Goal: Information Seeking & Learning: Learn about a topic

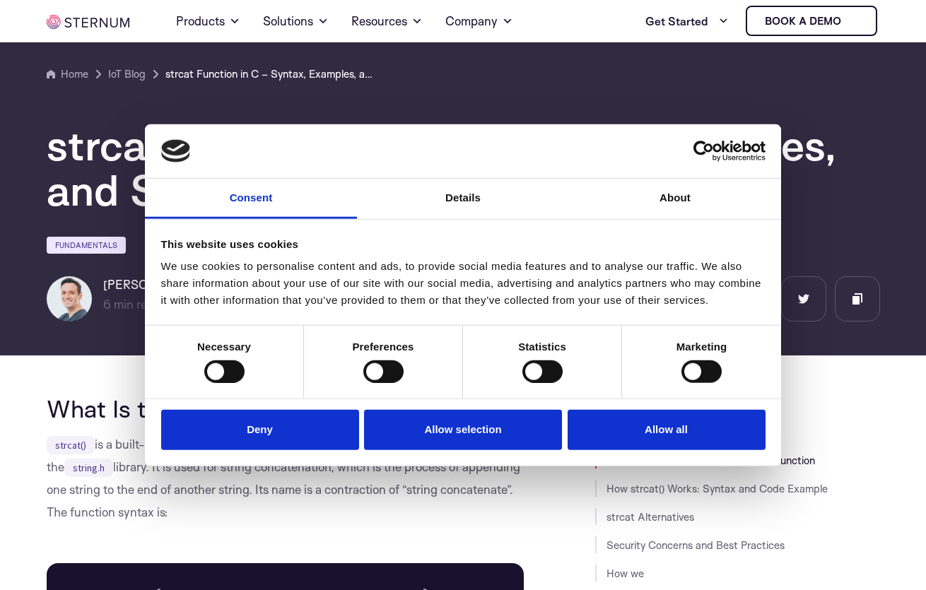
scroll to position [312, 0]
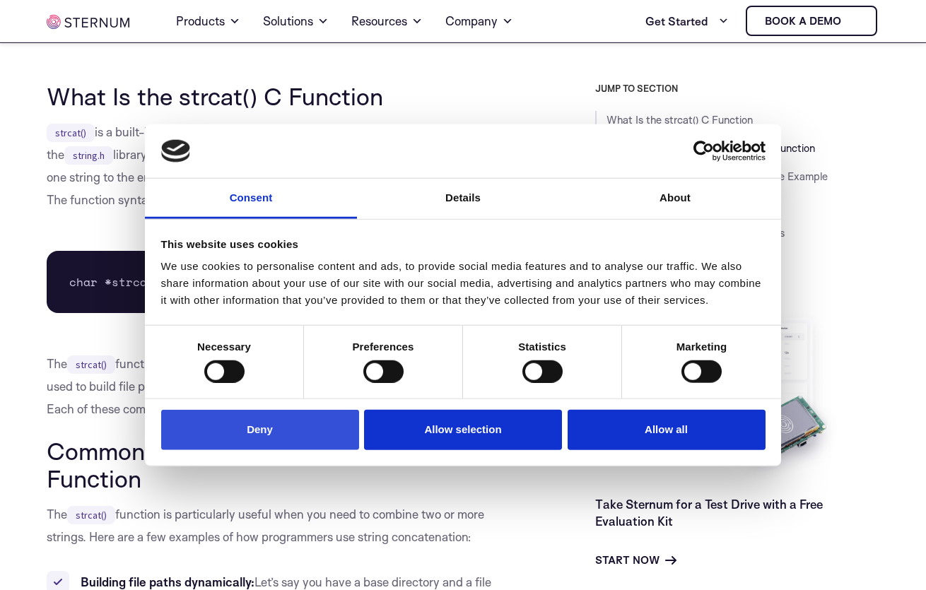
click at [227, 447] on button "Deny" at bounding box center [260, 430] width 198 height 40
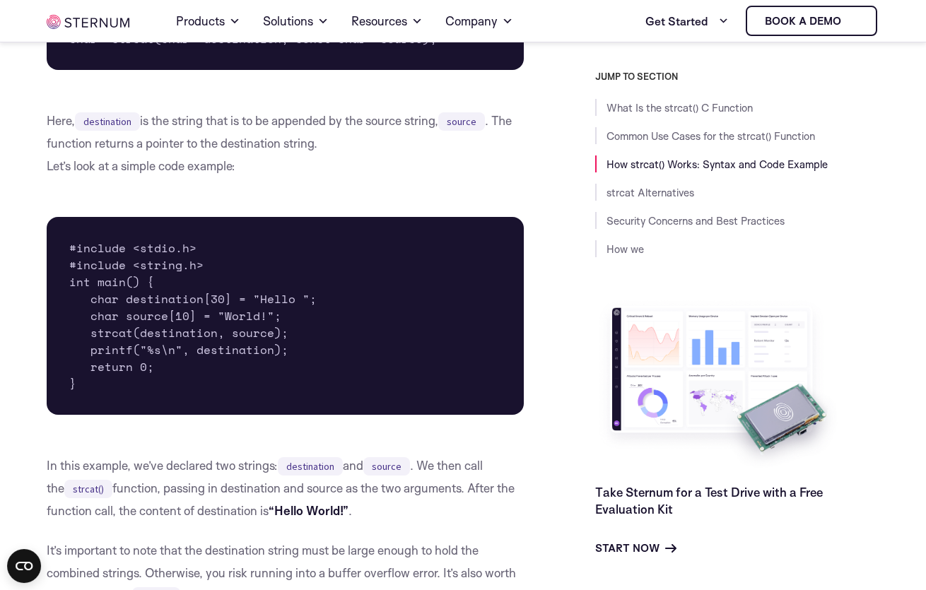
scroll to position [1278, 0]
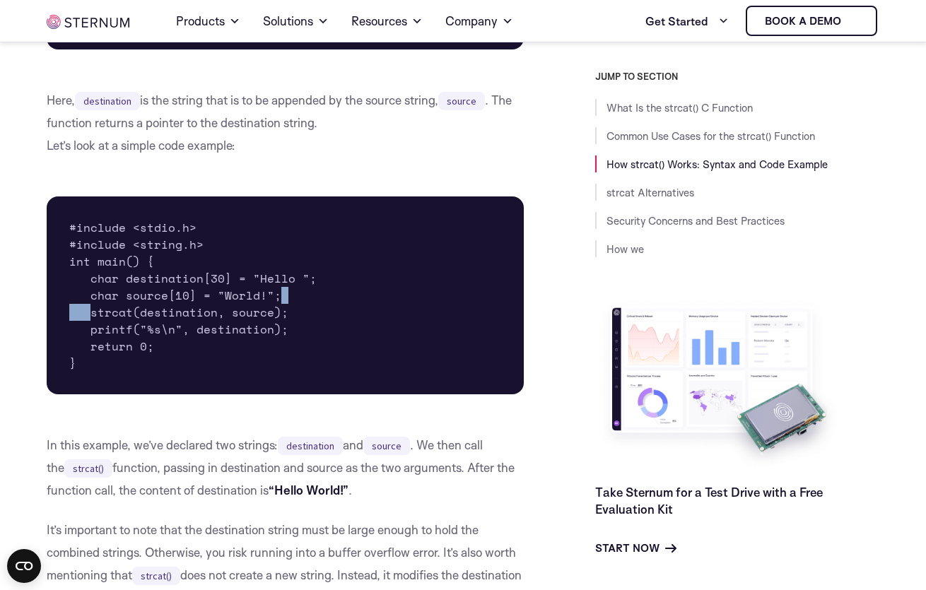
drag, startPoint x: 93, startPoint y: 304, endPoint x: 288, endPoint y: 295, distance: 195.9
click at [280, 291] on pre "#include <stdio.h> #include <string.h> int main() { char destination[30] = "Hel…" at bounding box center [285, 295] width 477 height 198
click at [288, 295] on pre "#include <stdio.h> #include <string.h> int main() { char destination[30] = "Hel…" at bounding box center [285, 295] width 477 height 198
drag, startPoint x: 289, startPoint y: 295, endPoint x: 109, endPoint y: 290, distance: 180.2
click at [109, 290] on pre "#include <stdio.h> #include <string.h> int main() { char destination[30] = "Hel…" at bounding box center [285, 295] width 477 height 198
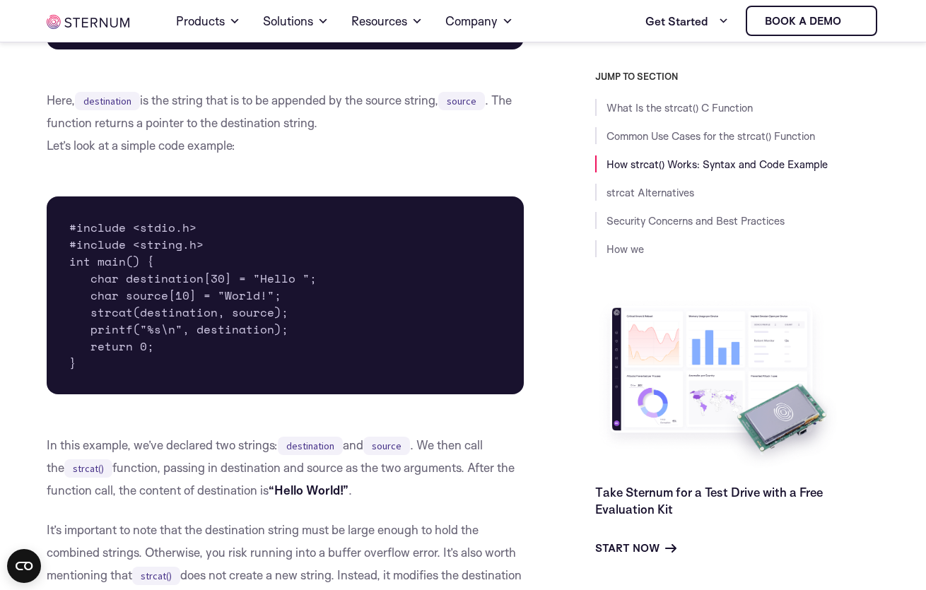
drag, startPoint x: 338, startPoint y: 277, endPoint x: 408, endPoint y: 280, distance: 70.7
click at [71, 280] on pre "#include <stdio.h> #include <string.h> int main() { char destination[30] = "Hel…" at bounding box center [285, 295] width 477 height 198
click at [394, 274] on pre "#include <stdio.h> #include <string.h> int main() { char destination[30] = "Hel…" at bounding box center [285, 295] width 477 height 198
drag, startPoint x: 300, startPoint y: 272, endPoint x: 264, endPoint y: 290, distance: 41.1
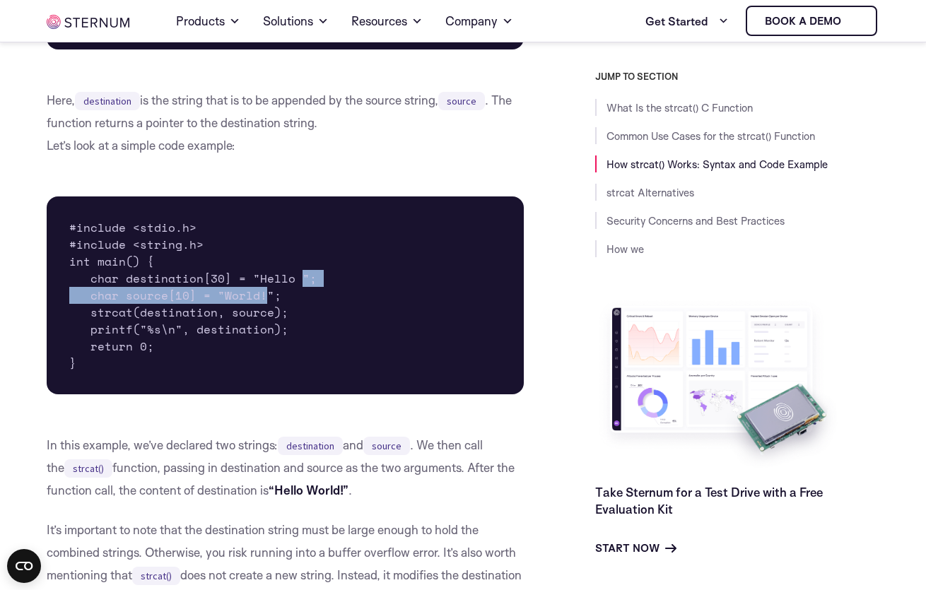
click at [264, 290] on pre "#include <stdio.h> #include <string.h> int main() { char destination[30] = "Hel…" at bounding box center [285, 295] width 477 height 198
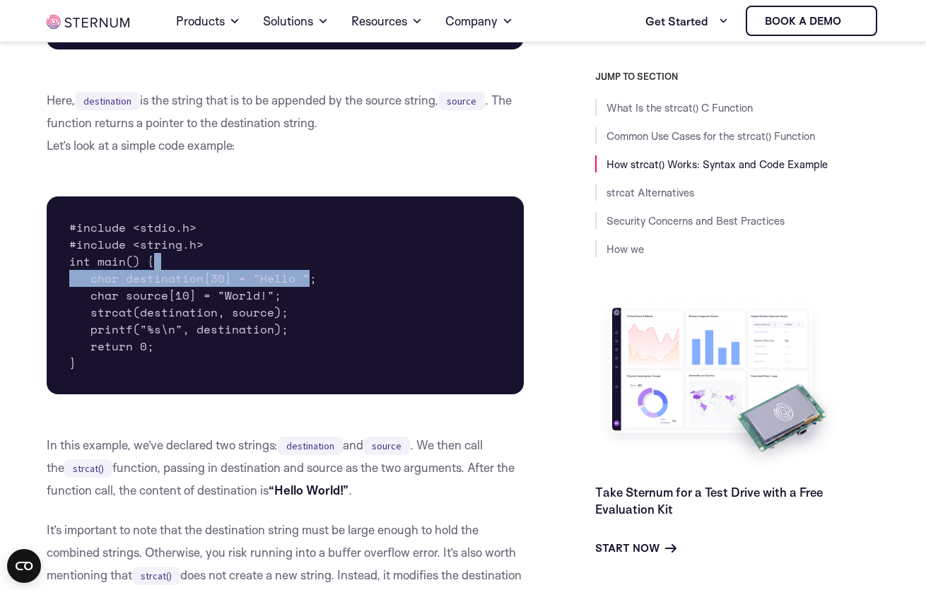
drag, startPoint x: 337, startPoint y: 261, endPoint x: 318, endPoint y: 276, distance: 24.6
click at [310, 276] on pre "#include <stdio.h> #include <string.h> int main() { char destination[30] = "Hel…" at bounding box center [285, 295] width 477 height 198
click at [325, 277] on pre "#include <stdio.h> #include <string.h> int main() { char destination[30] = "Hel…" at bounding box center [285, 295] width 477 height 198
